Goal: Transaction & Acquisition: Book appointment/travel/reservation

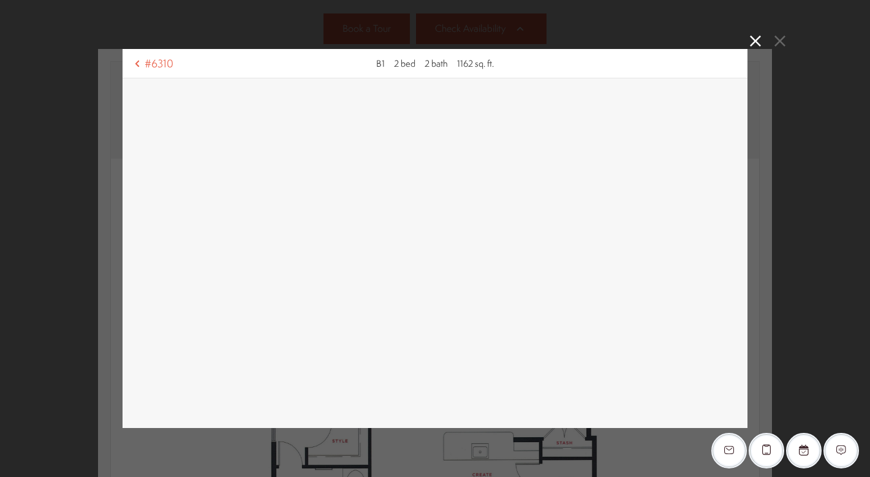
scroll to position [292, 0]
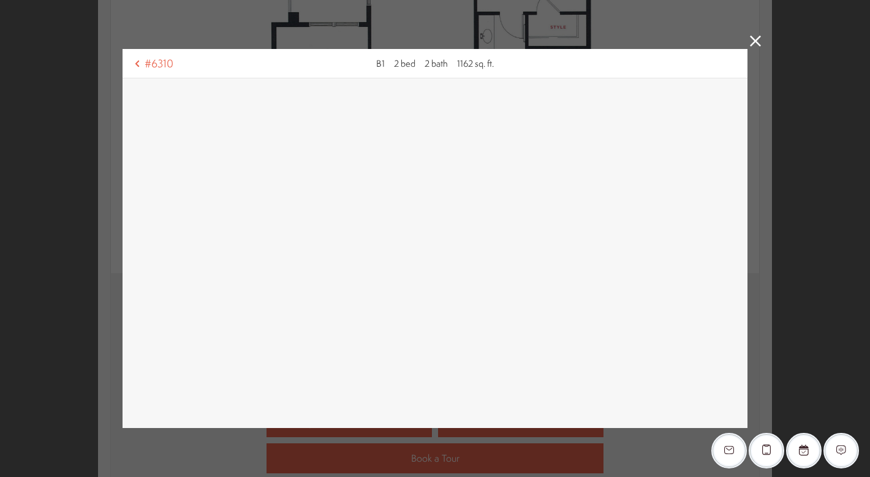
click at [753, 43] on icon at bounding box center [755, 41] width 11 height 11
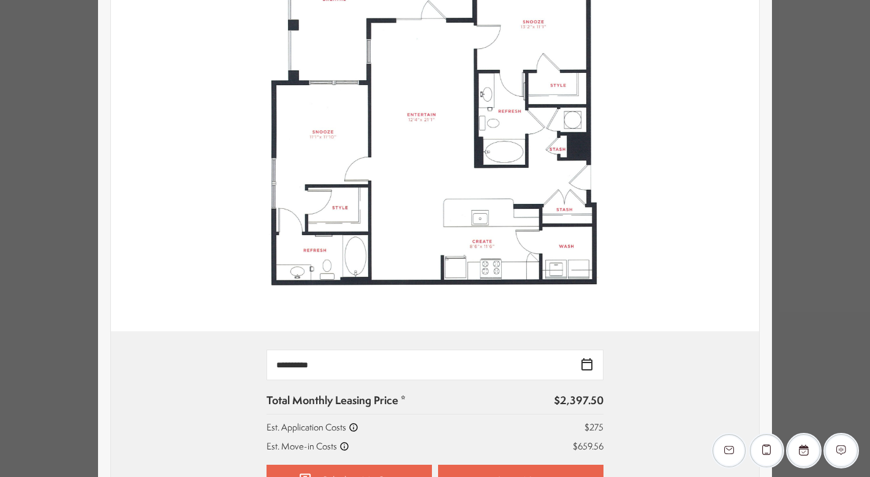
scroll to position [0, 0]
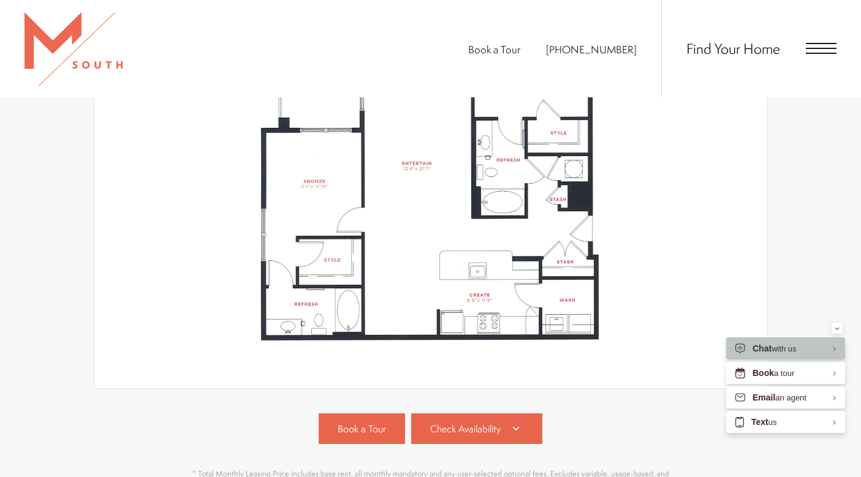
scroll to position [555, 0]
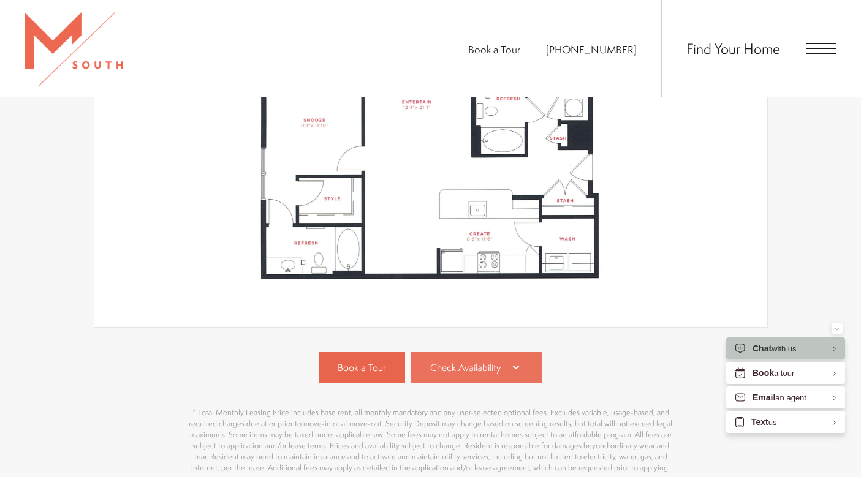
click at [480, 365] on span "Check Availability" at bounding box center [465, 368] width 70 height 14
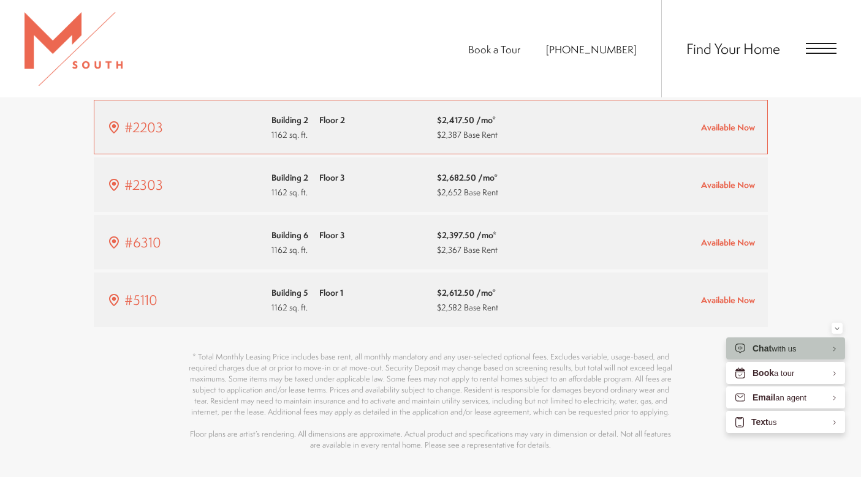
scroll to position [939, 0]
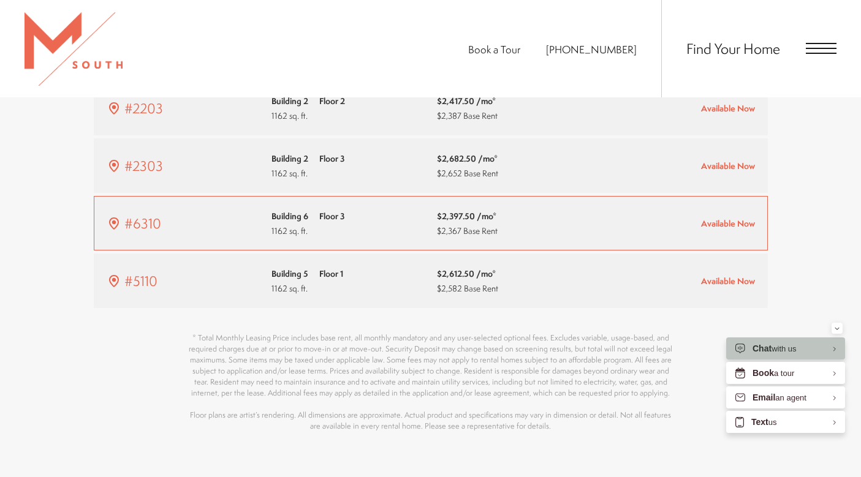
click at [382, 213] on div "Building 6 Floor 3 1162 sq. ft." at bounding box center [347, 223] width 153 height 29
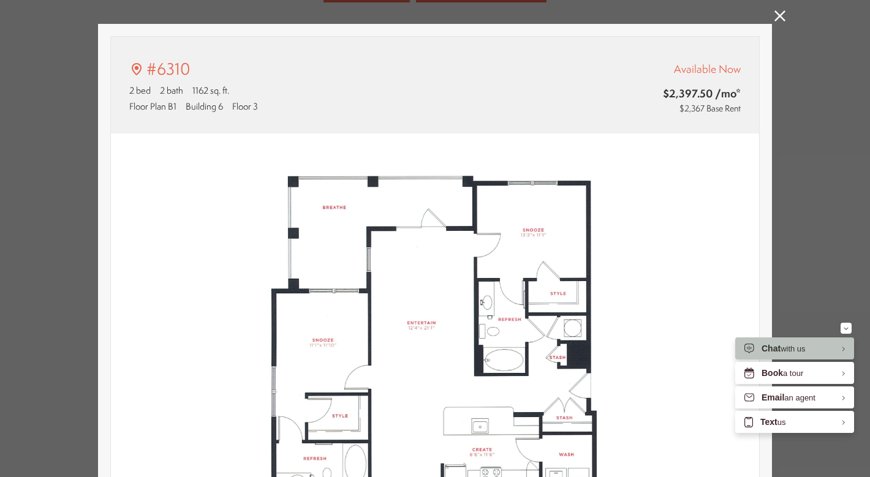
type input "**********"
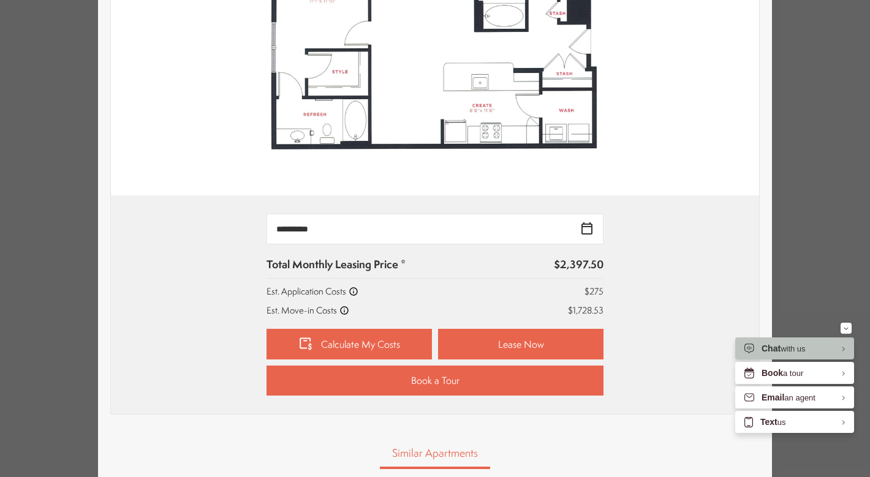
scroll to position [422, 0]
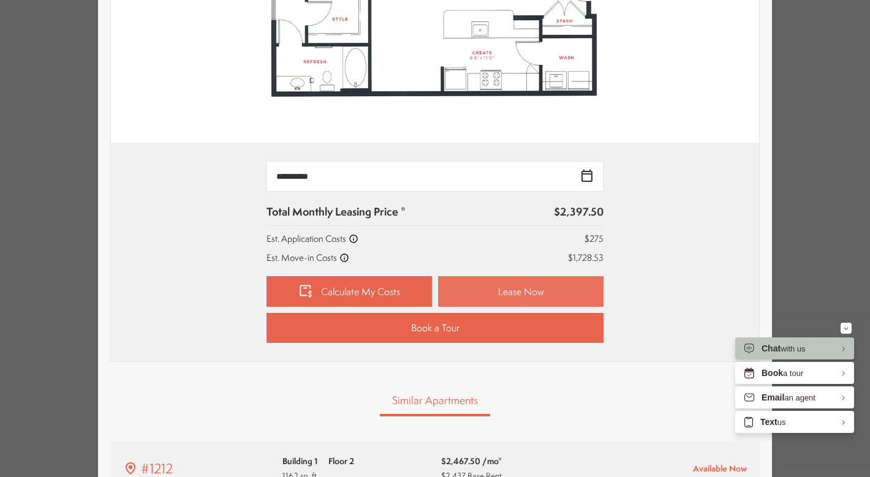
click at [489, 290] on link "Lease Now" at bounding box center [520, 291] width 165 height 31
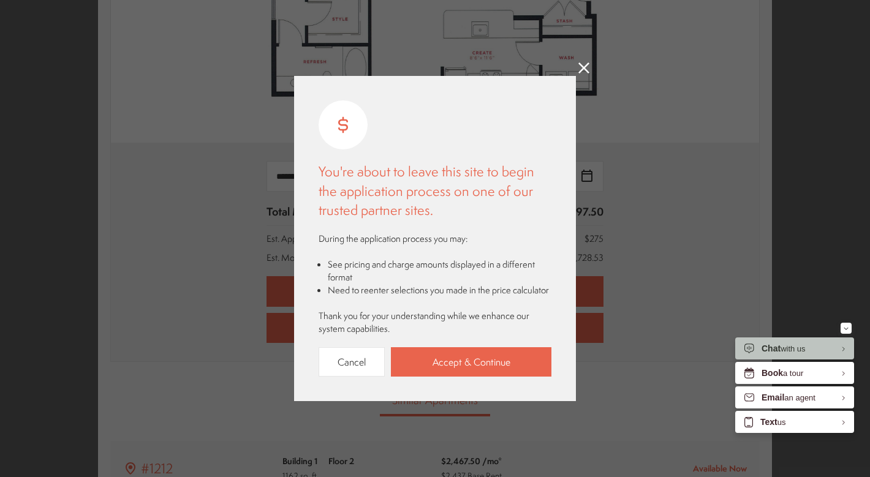
click at [593, 62] on div "You're about to leave this site to begin the application process on one of our …" at bounding box center [435, 238] width 870 height 477
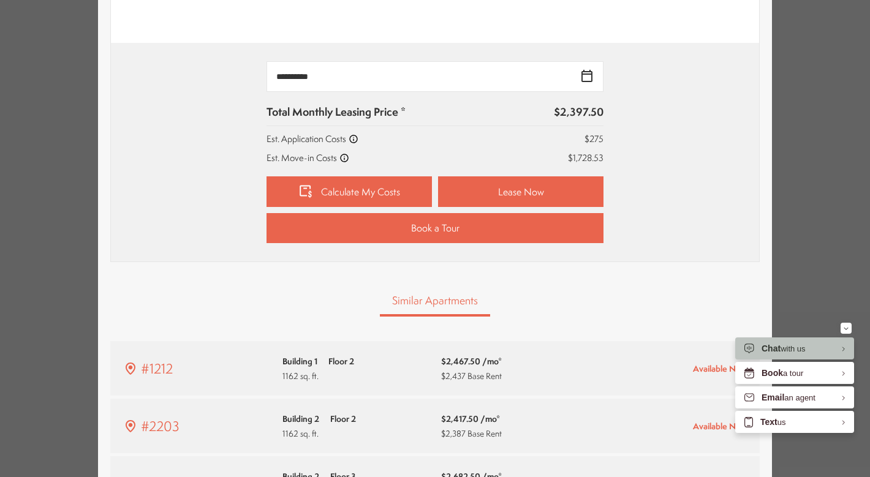
scroll to position [497, 0]
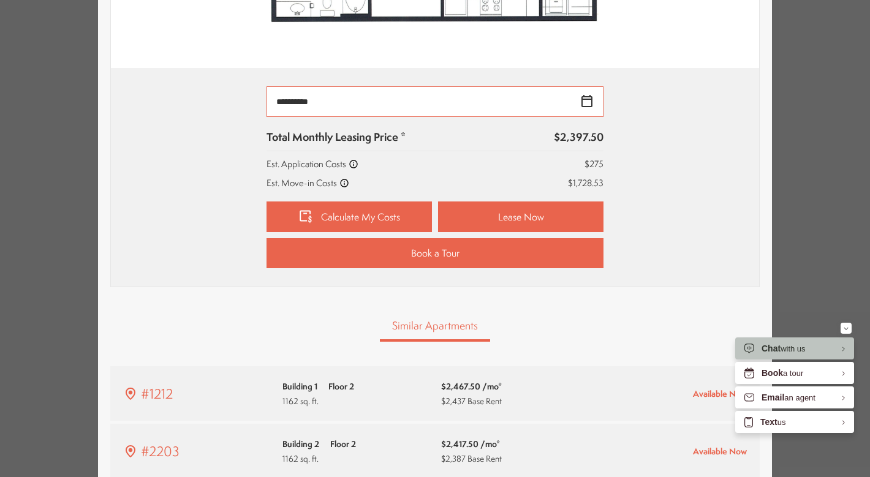
click at [586, 100] on input "**********" at bounding box center [434, 101] width 337 height 31
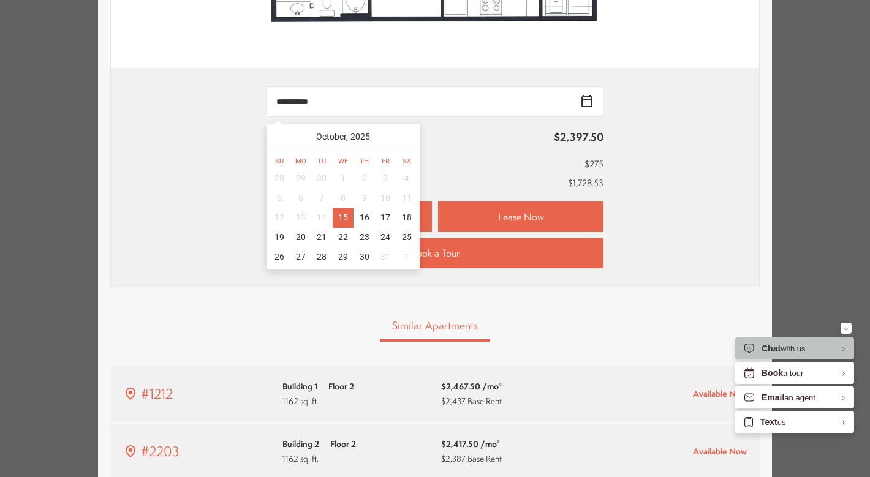
click at [488, 159] on div "Est. Application Costs $275" at bounding box center [434, 163] width 337 height 13
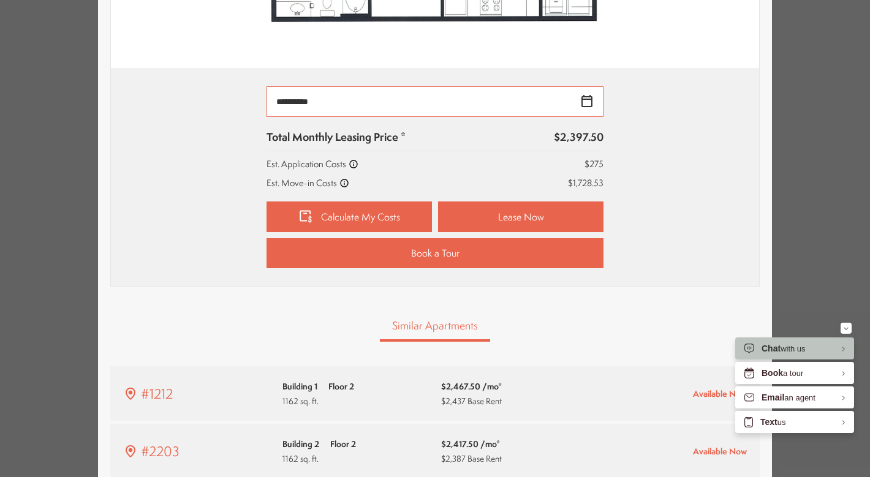
click at [590, 101] on input "**********" at bounding box center [434, 101] width 337 height 31
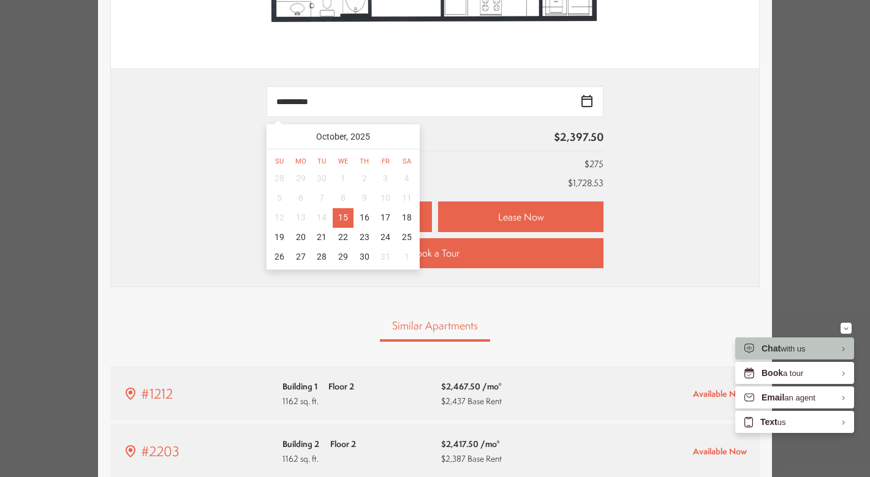
click at [661, 213] on div "**********" at bounding box center [434, 177] width 611 height 182
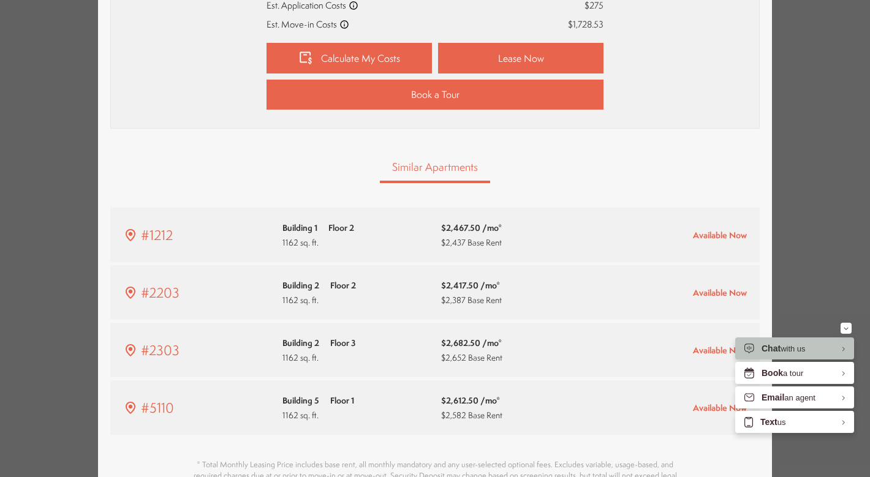
scroll to position [770, 0]
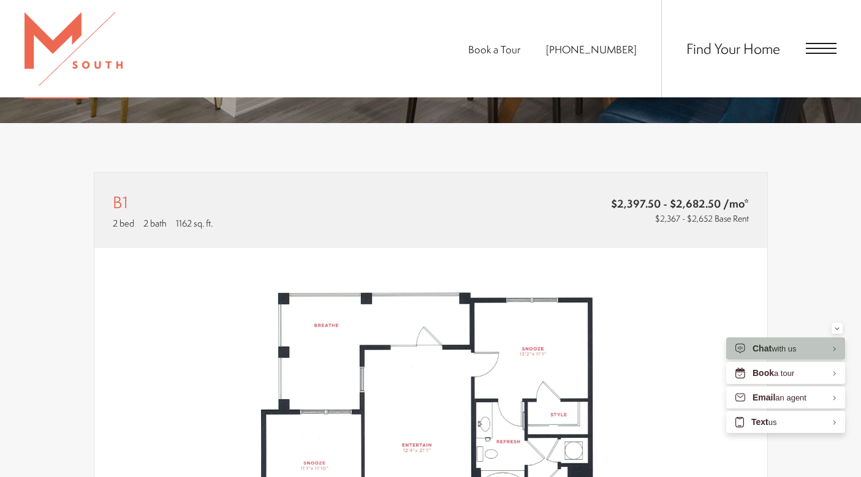
scroll to position [135, 0]
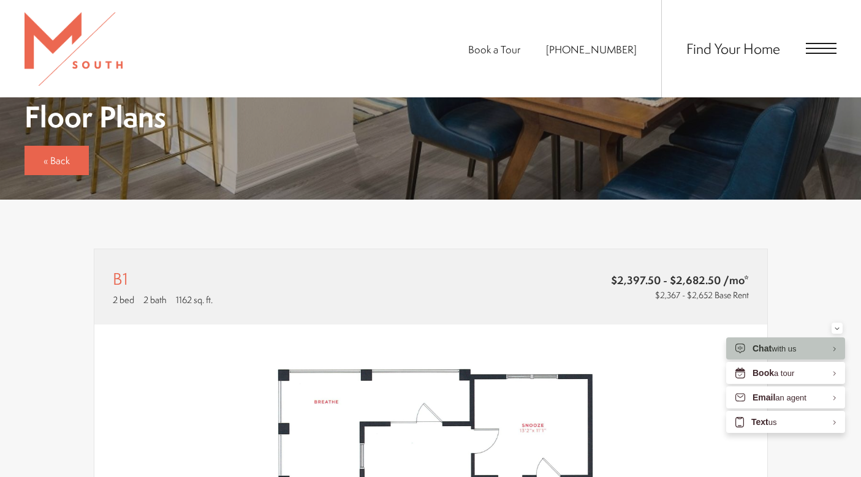
click at [823, 46] on span "Open Menu" at bounding box center [821, 48] width 31 height 11
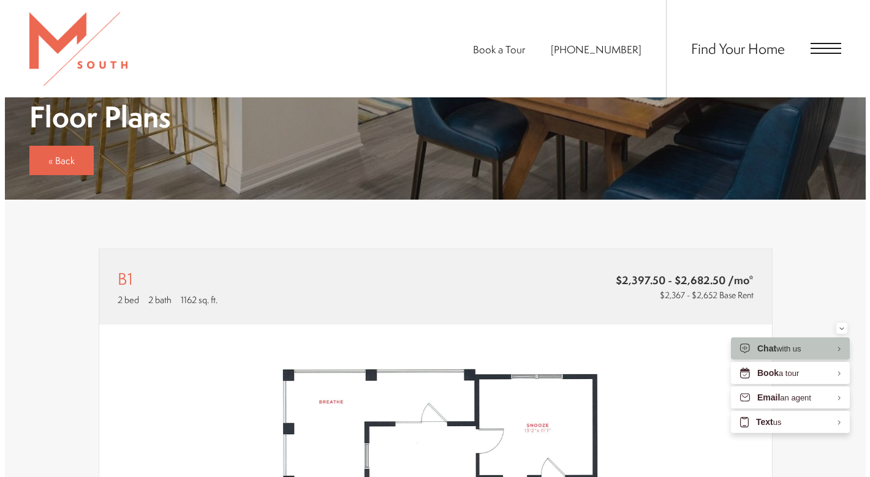
scroll to position [0, 0]
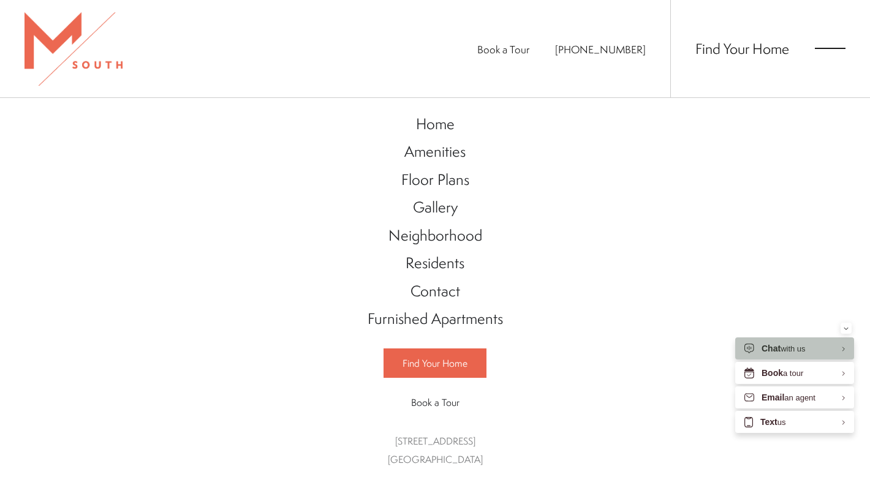
click at [820, 50] on span "Open Menu" at bounding box center [830, 48] width 31 height 11
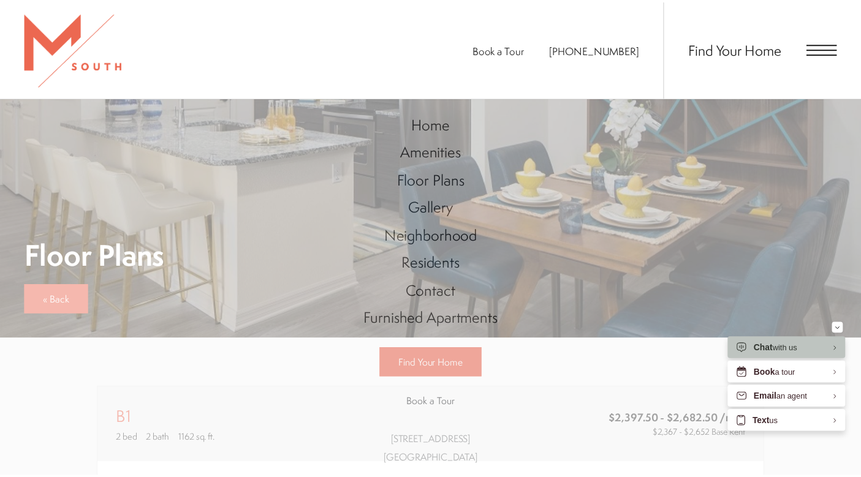
scroll to position [135, 0]
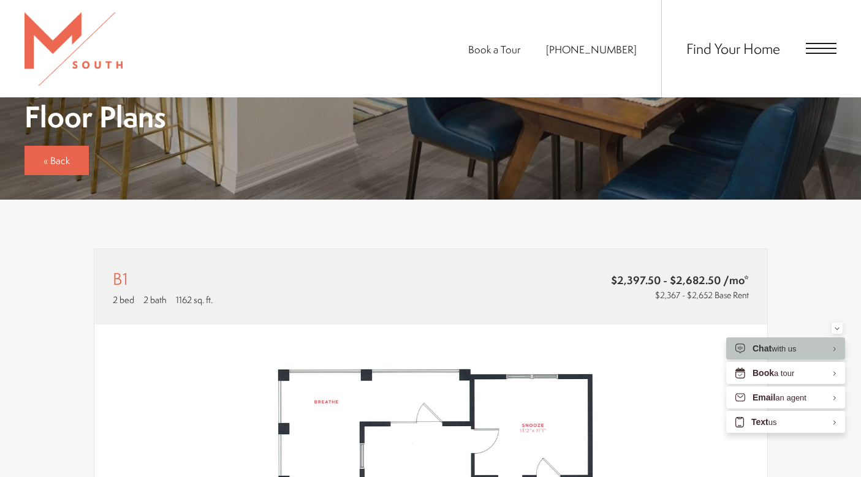
click at [816, 52] on span "Open Menu" at bounding box center [821, 48] width 31 height 11
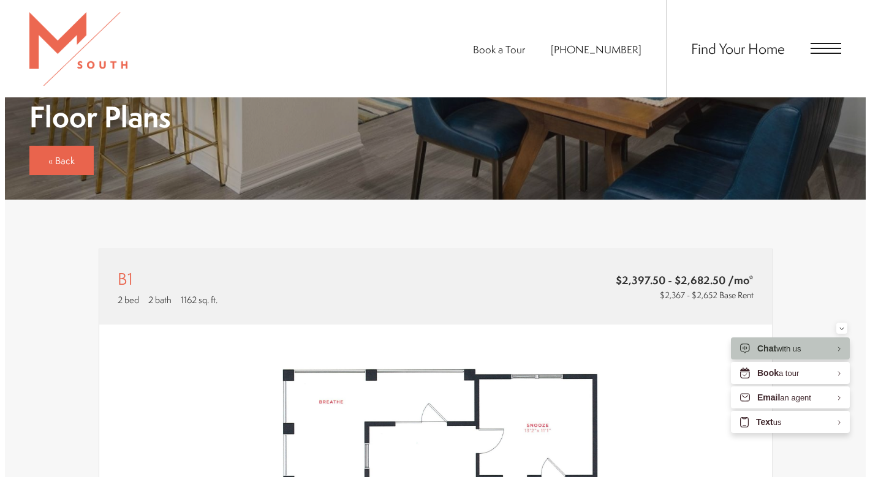
scroll to position [0, 0]
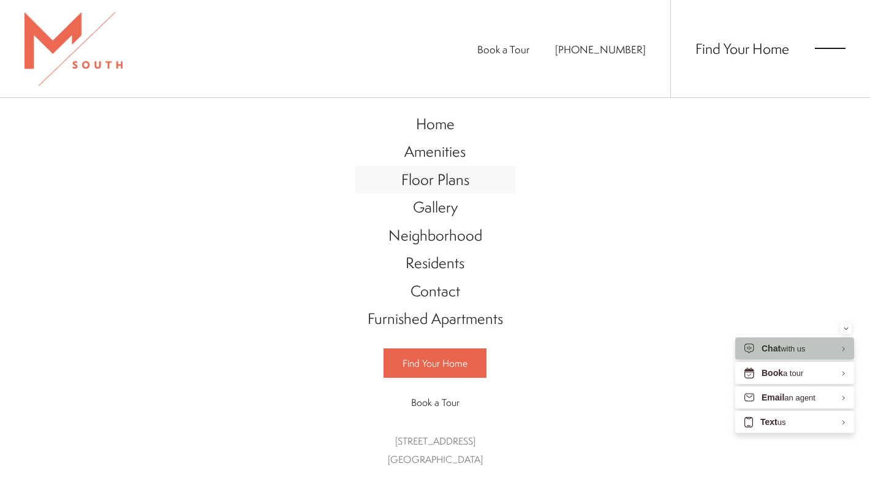
click at [461, 178] on span "Floor Plans" at bounding box center [435, 179] width 68 height 21
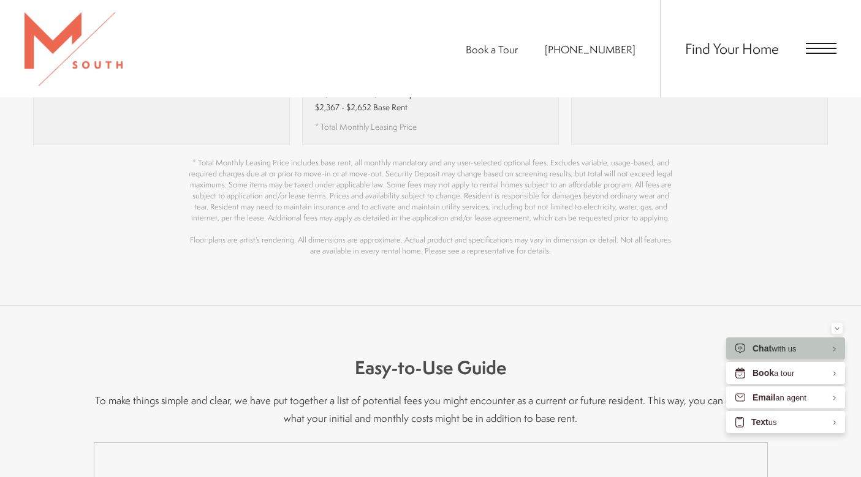
scroll to position [872, 0]
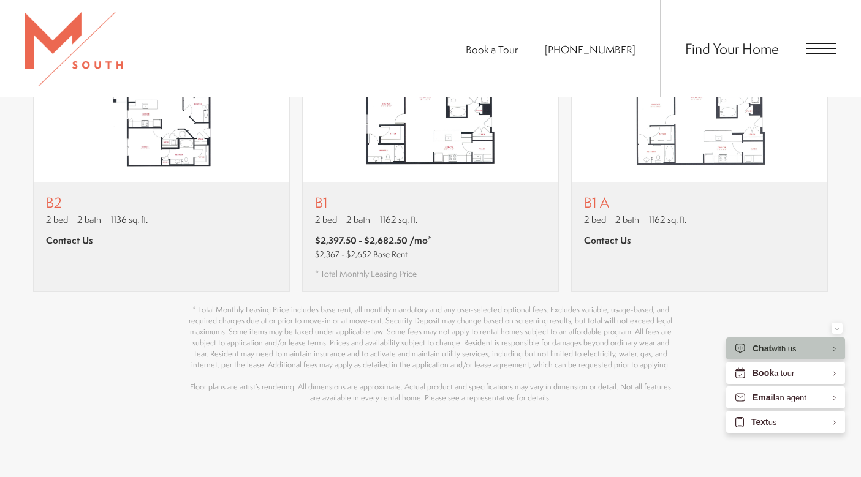
click at [806, 42] on div "Find Your Home" at bounding box center [748, 48] width 176 height 97
click at [814, 51] on span "Open Menu" at bounding box center [821, 48] width 31 height 11
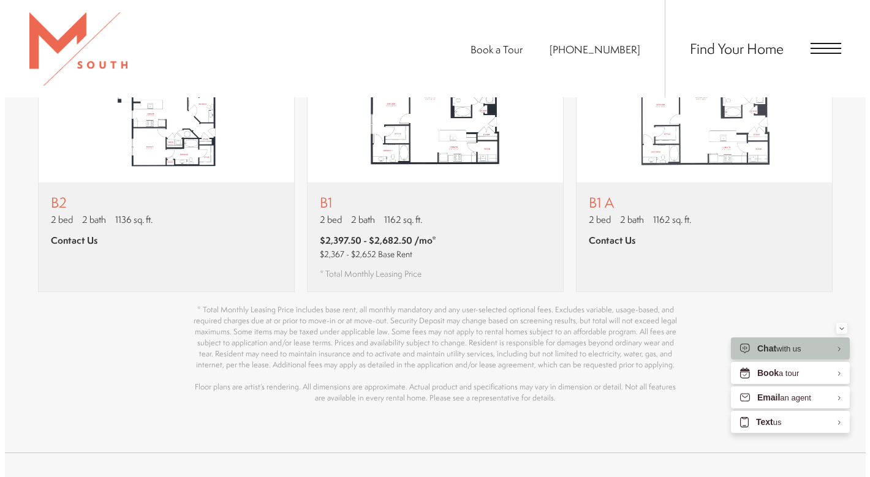
scroll to position [0, 0]
